Goal: Find specific page/section: Find specific page/section

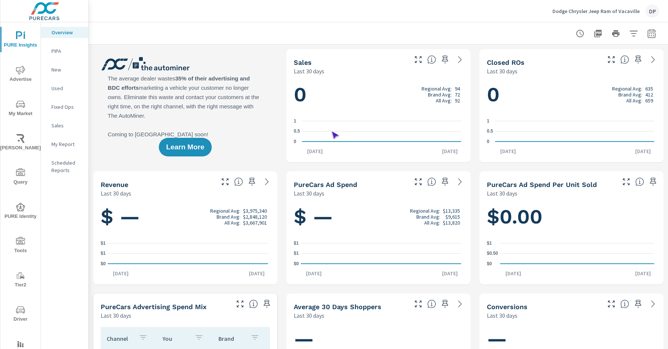
click at [19, 315] on span "Driver" at bounding box center [21, 315] width 36 height 18
